Goal: Task Accomplishment & Management: Use online tool/utility

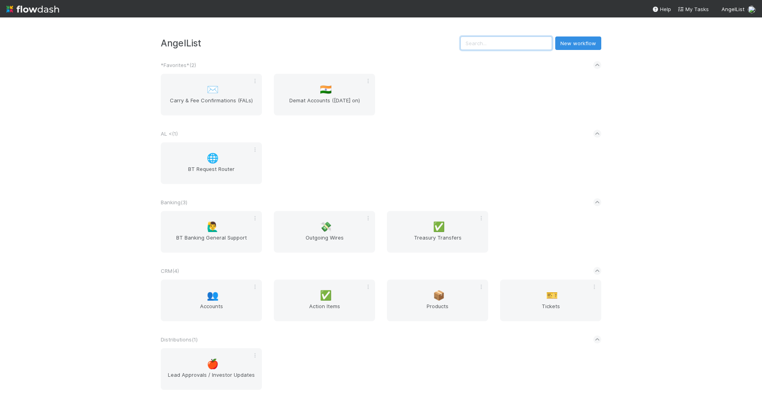
click at [508, 47] on input "text" at bounding box center [506, 42] width 92 height 13
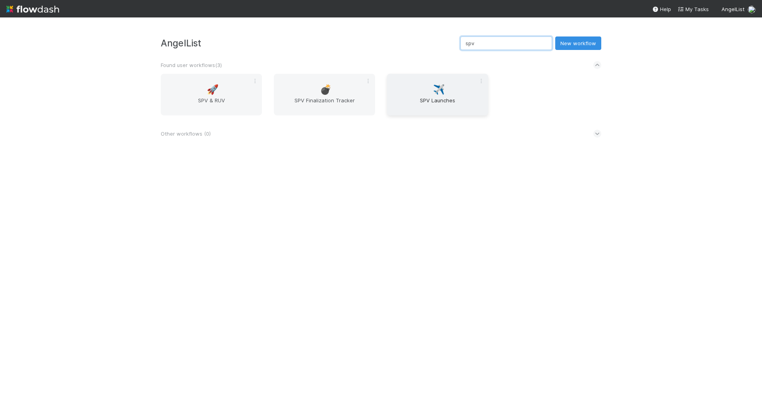
type input "spv"
click at [403, 94] on div "✈️ SPV Launches" at bounding box center [437, 95] width 101 height 42
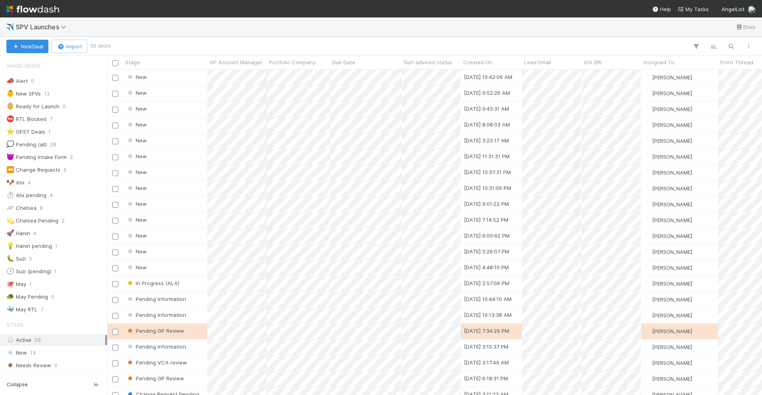
scroll to position [326, 655]
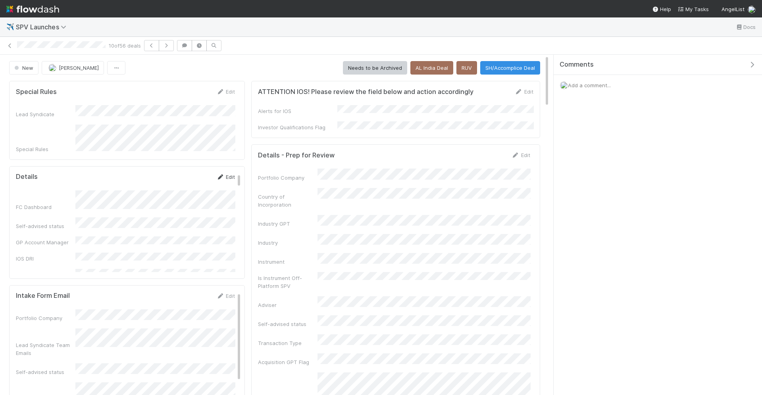
click at [225, 174] on link "Edit" at bounding box center [225, 177] width 19 height 6
click at [184, 229] on div "High" at bounding box center [157, 235] width 157 height 14
click at [195, 173] on button "Save" at bounding box center [192, 179] width 23 height 13
